Goal: Information Seeking & Learning: Learn about a topic

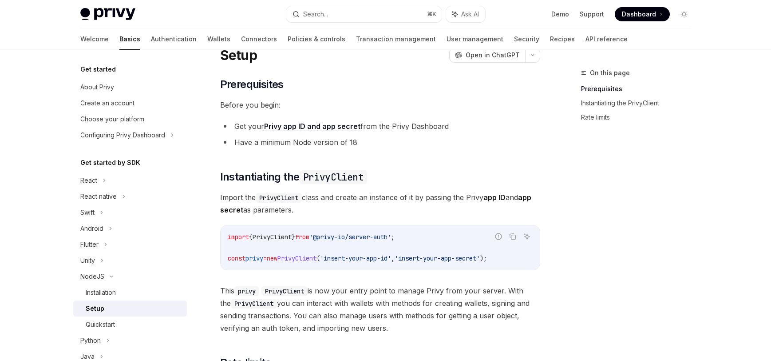
scroll to position [34, 0]
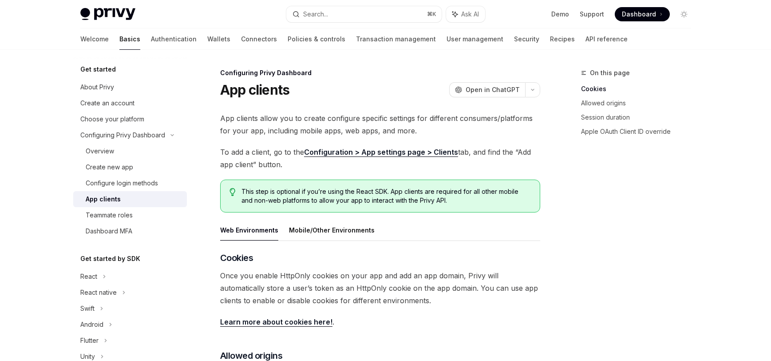
type textarea "*"
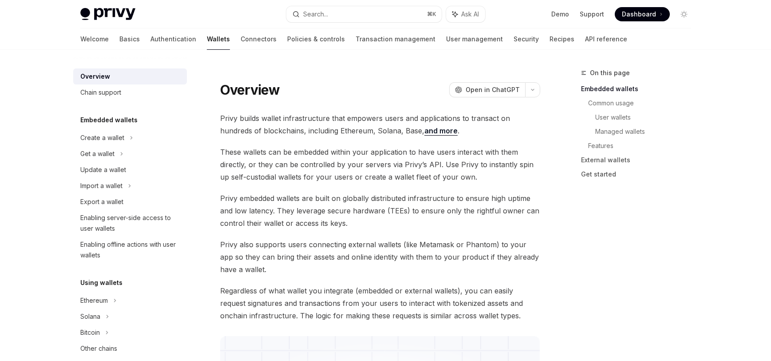
type textarea "*"
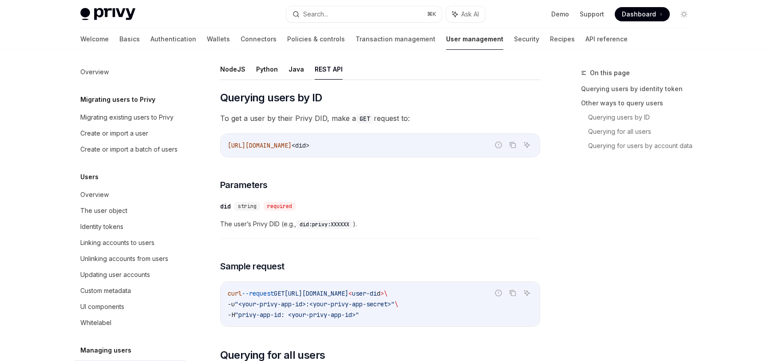
scroll to position [153, 0]
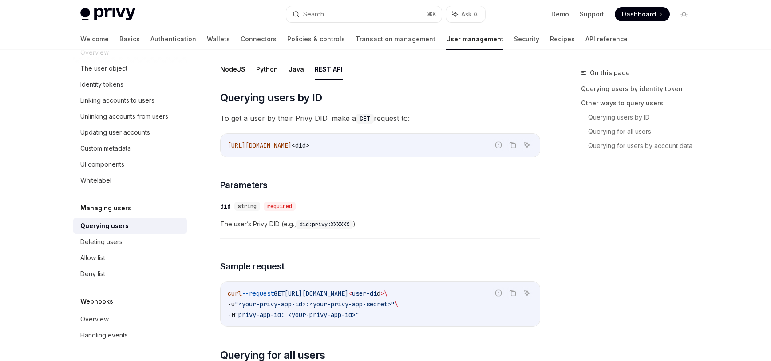
type textarea "*"
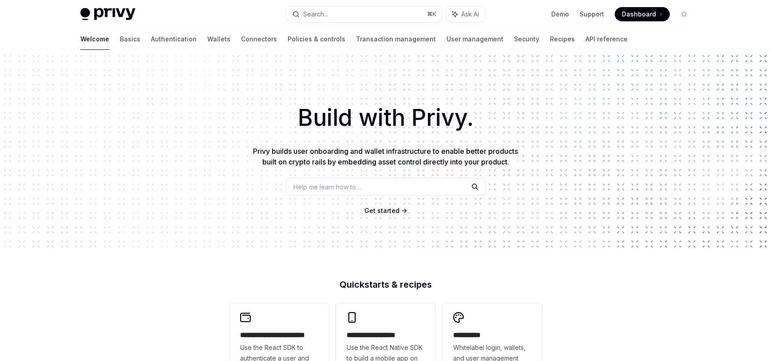
click at [638, 14] on span "Dashboard" at bounding box center [639, 14] width 34 height 9
type textarea "*"
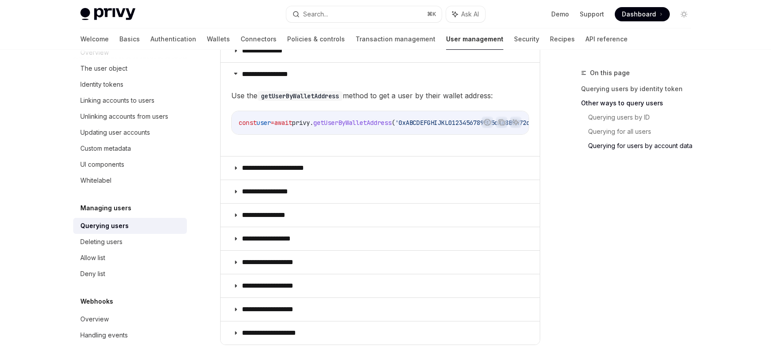
scroll to position [626, 0]
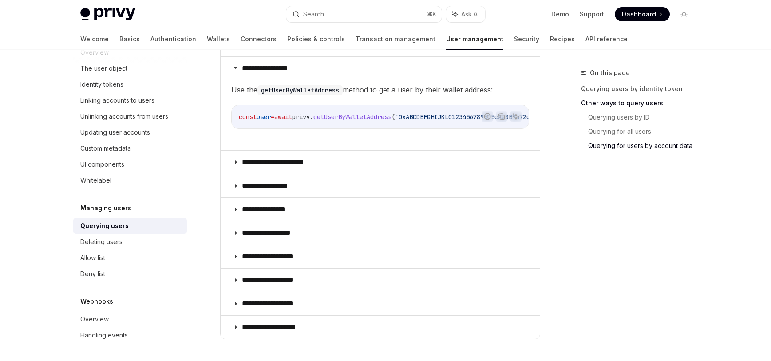
type textarea "*"
